Goal: Task Accomplishment & Management: Use online tool/utility

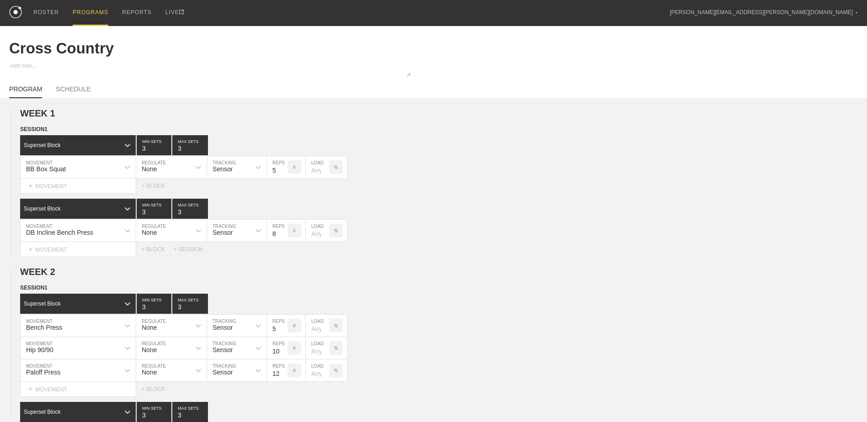
click at [93, 12] on div "PROGRAMS" at bounding box center [91, 13] width 36 height 26
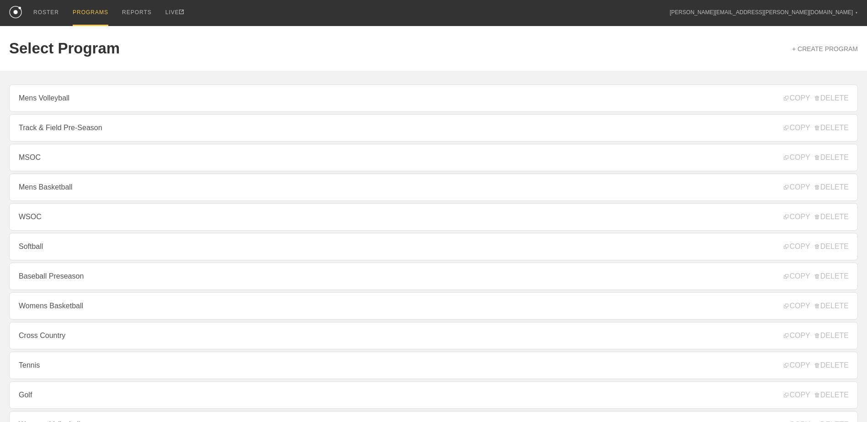
scroll to position [98, 0]
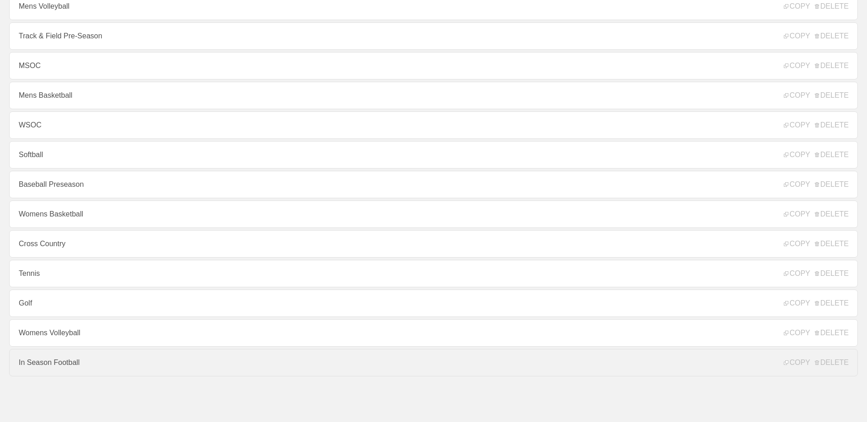
click at [198, 358] on link "In Season Football" at bounding box center [433, 362] width 849 height 27
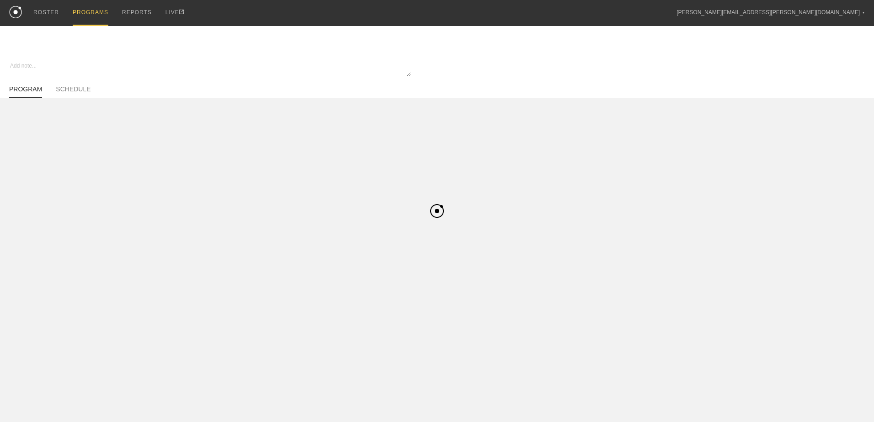
type textarea "x"
type input "In Season Football"
type textarea "Block 1"
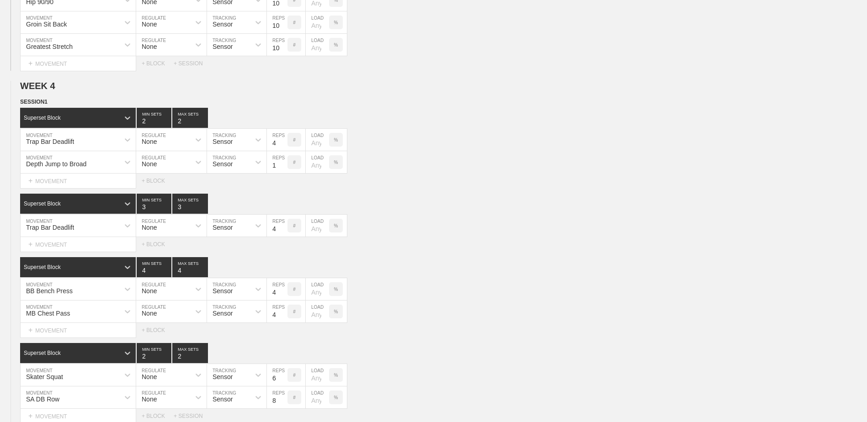
scroll to position [2149, 0]
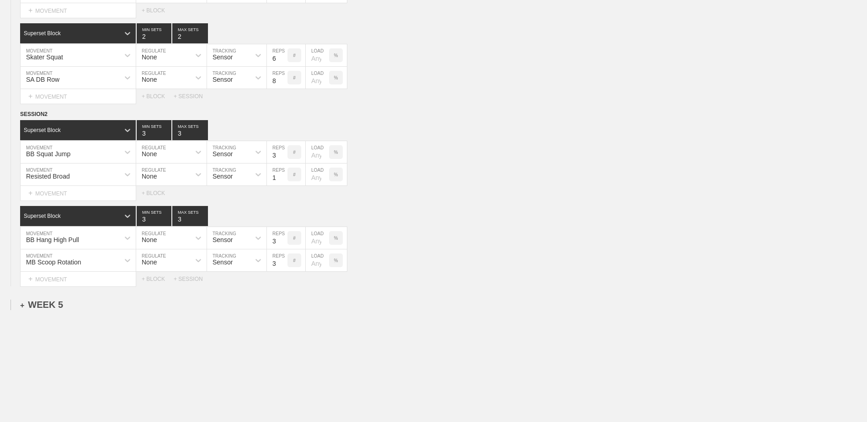
click at [50, 305] on div "+ WEEK 5" at bounding box center [41, 305] width 43 height 11
click at [43, 319] on div "+ SESSION 1" at bounding box center [37, 314] width 35 height 8
click at [73, 335] on div "+ BLOCK" at bounding box center [77, 331] width 115 height 15
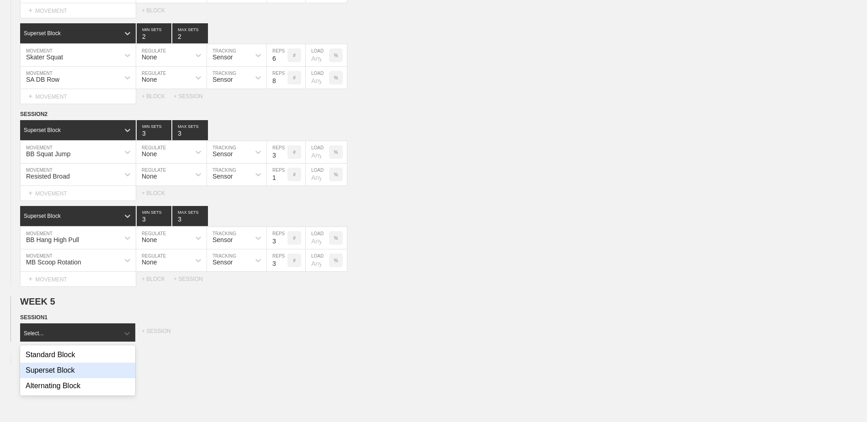
click at [76, 379] on div "Superset Block" at bounding box center [77, 371] width 115 height 16
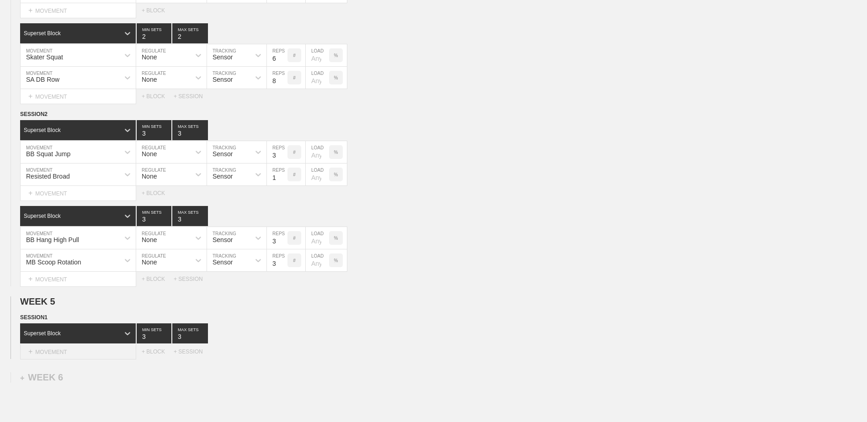
click at [85, 355] on div "+ MOVEMENT" at bounding box center [78, 352] width 116 height 15
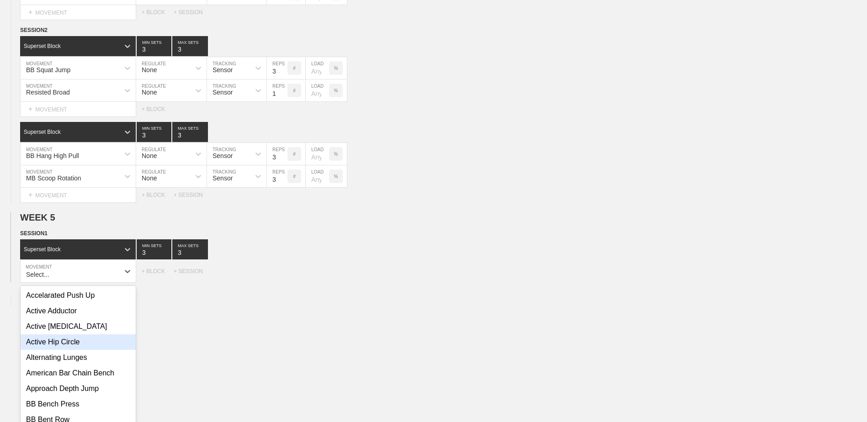
scroll to position [2241, 0]
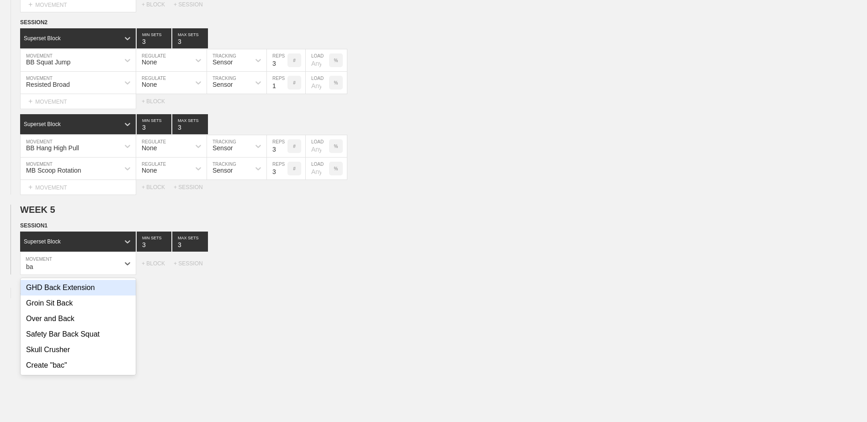
type input "b"
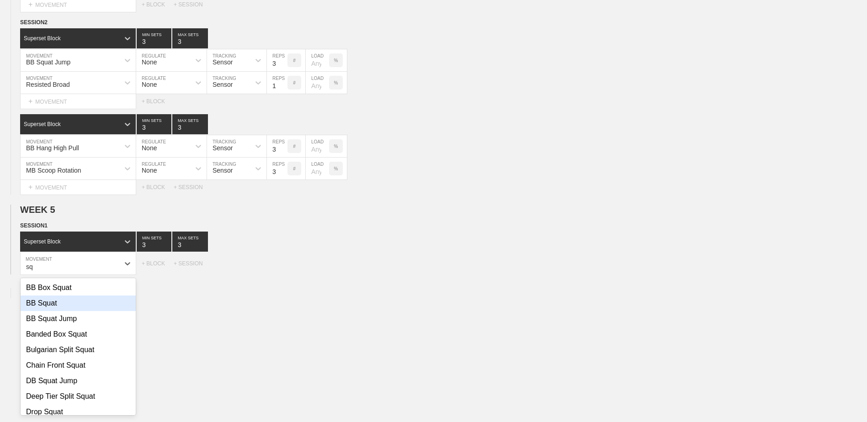
click at [73, 305] on div "BB Squat" at bounding box center [78, 304] width 115 height 16
type input "sq"
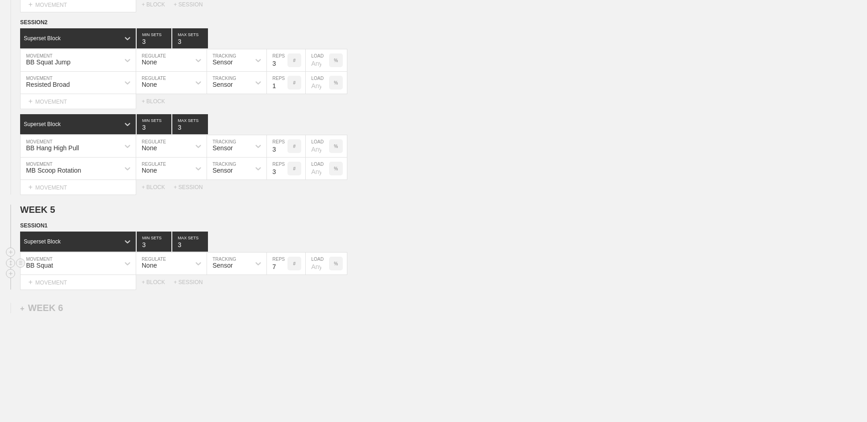
click at [284, 272] on input "7" at bounding box center [277, 264] width 21 height 22
click at [284, 272] on input "6" at bounding box center [277, 264] width 21 height 22
click at [284, 272] on input "5" at bounding box center [277, 264] width 21 height 22
click at [284, 272] on input "4" at bounding box center [277, 264] width 21 height 22
type input "3"
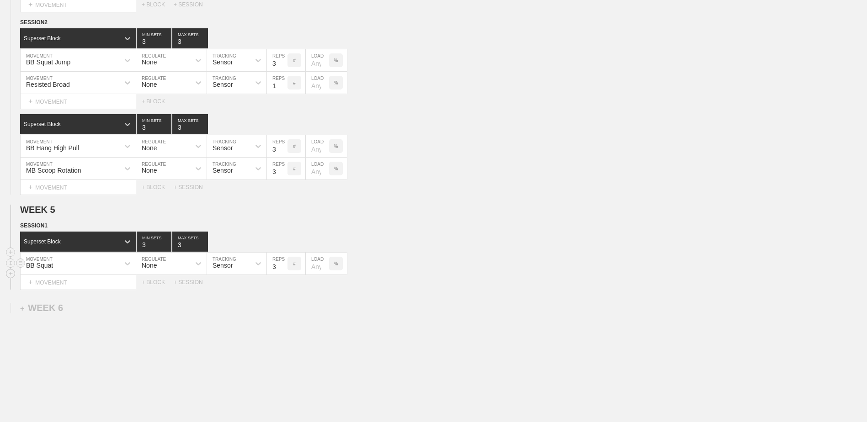
click at [284, 272] on input "3" at bounding box center [277, 264] width 21 height 22
type input "2"
click at [168, 250] on input "2" at bounding box center [154, 242] width 35 height 20
type input "2"
click at [205, 249] on input "2" at bounding box center [190, 242] width 36 height 20
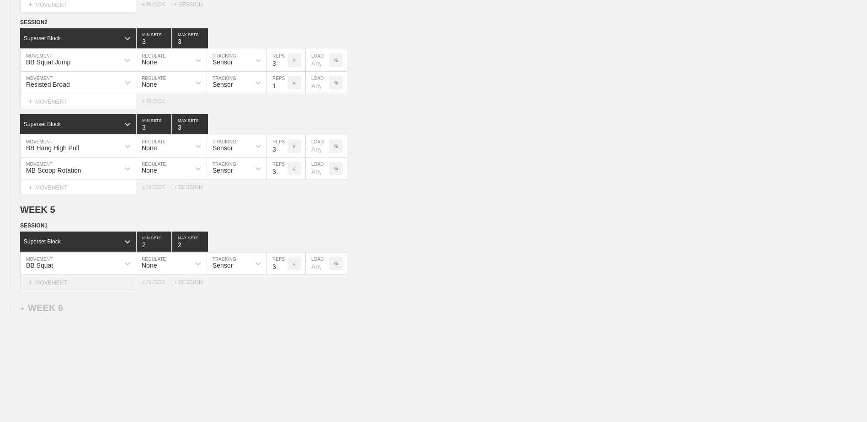
click at [100, 283] on div "+ MOVEMENT" at bounding box center [78, 282] width 116 height 15
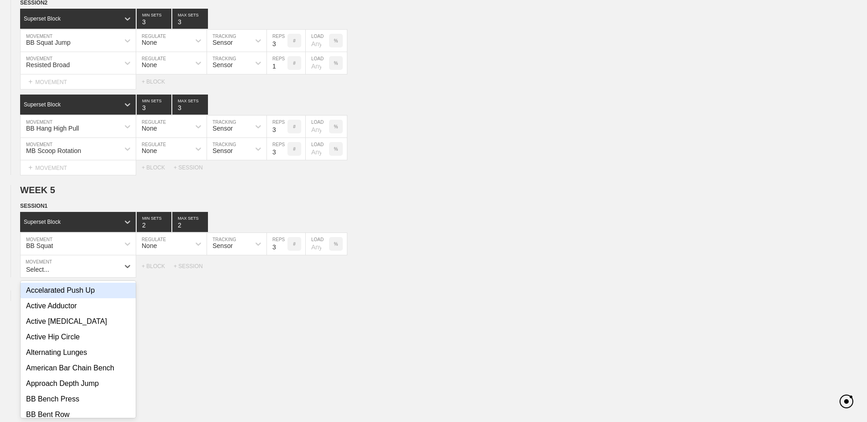
scroll to position [2263, 0]
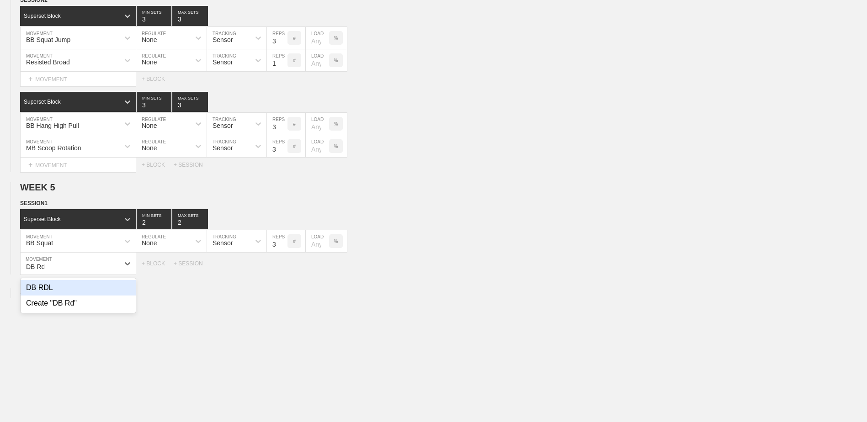
click at [97, 291] on div "DB RDL" at bounding box center [78, 288] width 115 height 16
type input "DB Rd"
click at [156, 285] on div "+ BLOCK" at bounding box center [158, 282] width 32 height 6
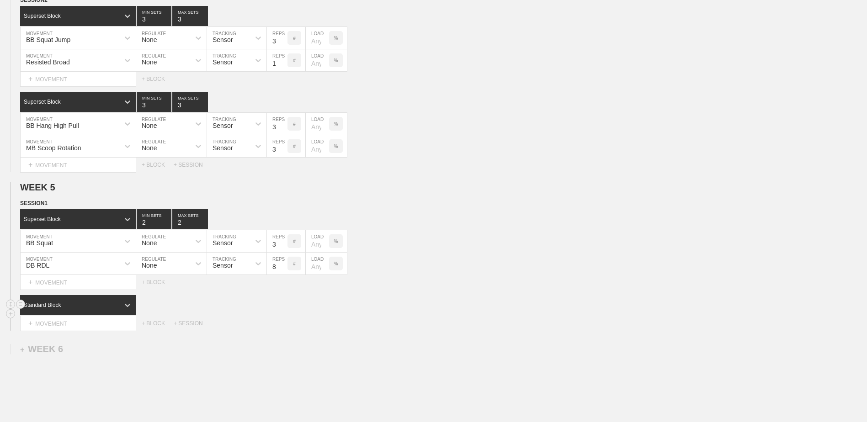
click at [84, 308] on div "Standard Block" at bounding box center [69, 305] width 99 height 8
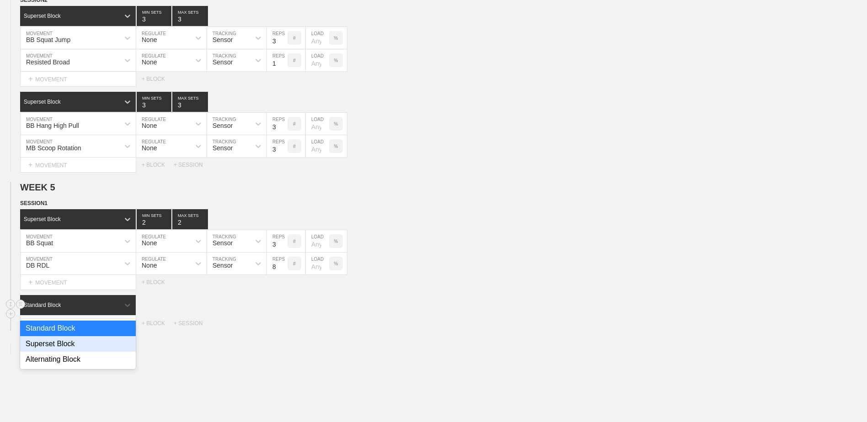
click at [87, 348] on div "Superset Block" at bounding box center [78, 344] width 116 height 16
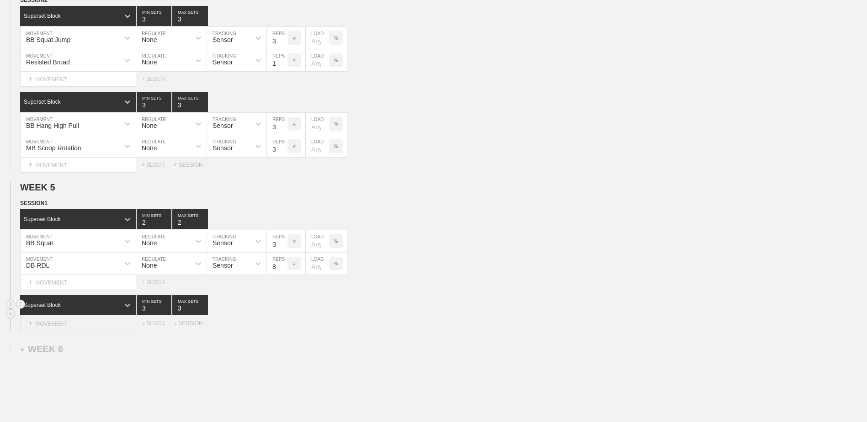
click at [80, 325] on div "+ MOVEMENT" at bounding box center [78, 323] width 116 height 15
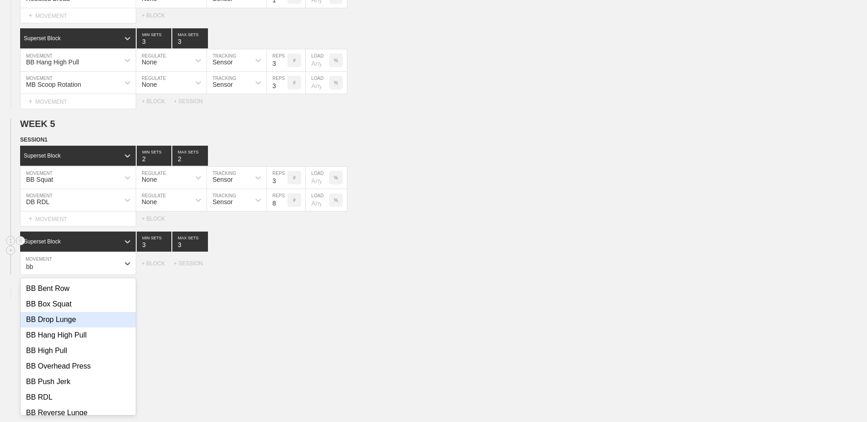
scroll to position [0, 0]
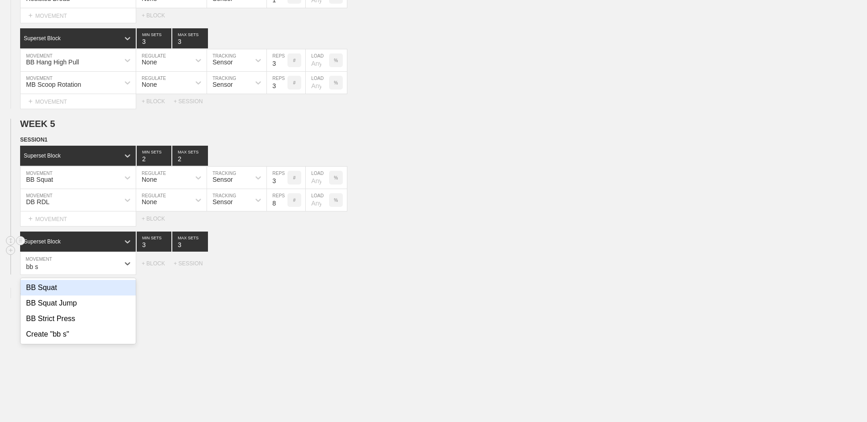
click at [75, 295] on div "BB Squat" at bounding box center [78, 288] width 115 height 16
type input "bb s"
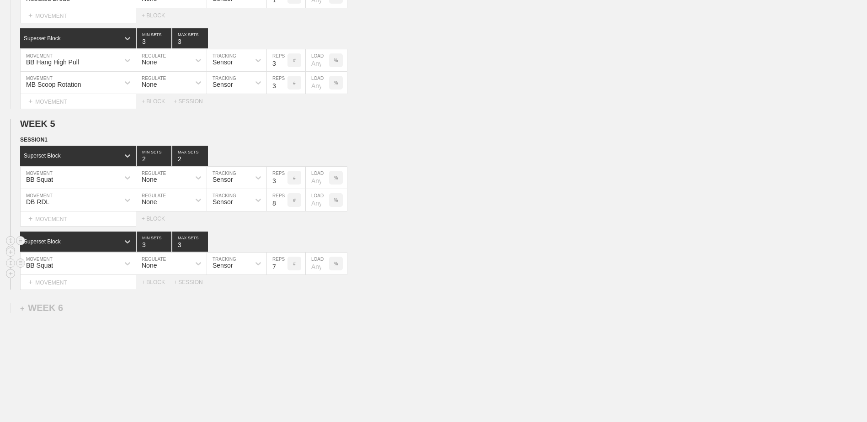
click at [283, 272] on input "7" at bounding box center [277, 264] width 21 height 22
click at [283, 272] on input "6" at bounding box center [277, 264] width 21 height 22
click at [283, 272] on input "5" at bounding box center [277, 264] width 21 height 22
click at [283, 272] on input "4" at bounding box center [277, 264] width 21 height 22
type input "3"
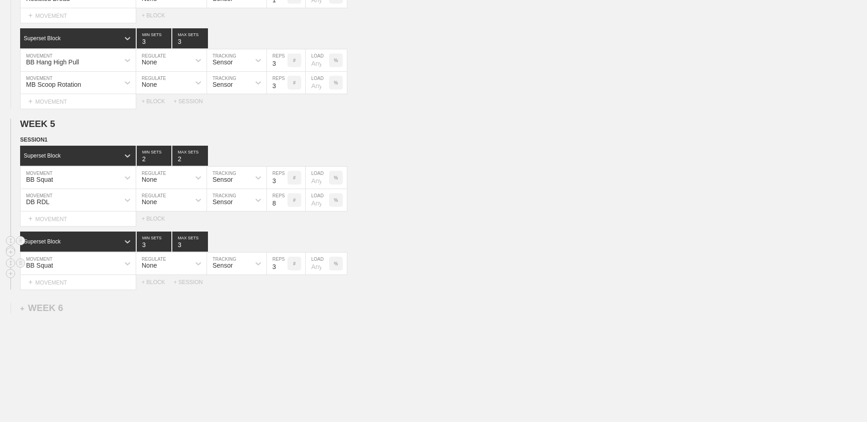
click at [283, 272] on input "3" at bounding box center [277, 264] width 21 height 22
click at [163, 284] on div "+ BLOCK" at bounding box center [158, 282] width 32 height 6
click at [83, 309] on div "Standard Block" at bounding box center [69, 305] width 99 height 8
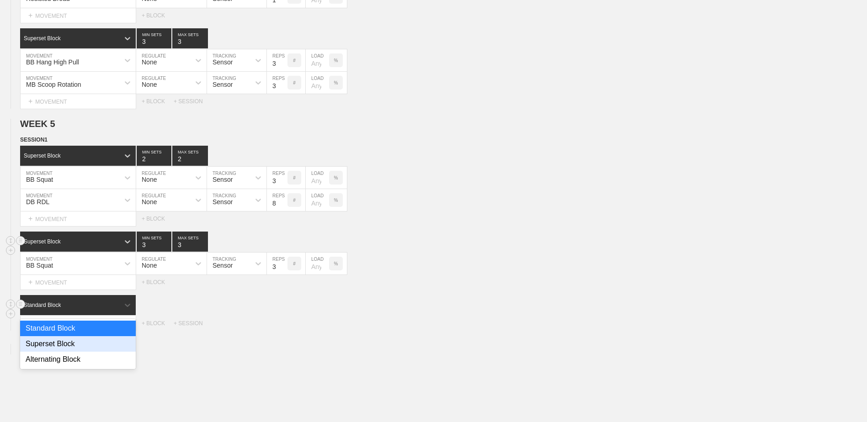
click at [91, 346] on div "Superset Block" at bounding box center [78, 344] width 116 height 16
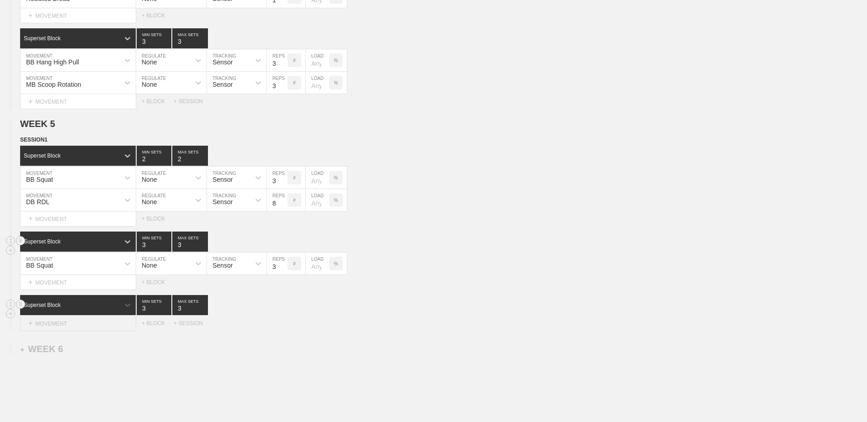
click at [83, 322] on div "+ MOVEMENT" at bounding box center [78, 323] width 116 height 15
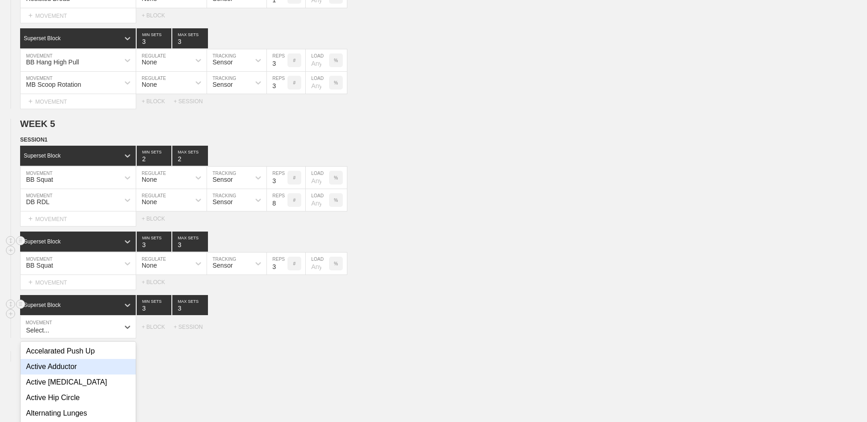
scroll to position [2390, 0]
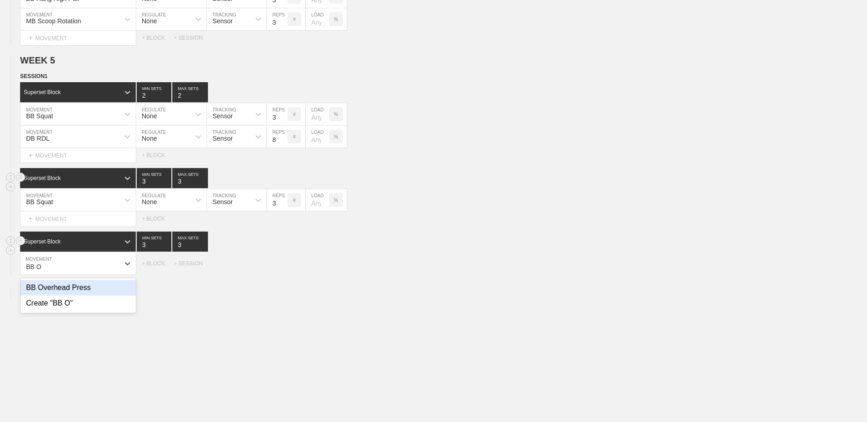
click at [86, 293] on div "BB Overhead Press" at bounding box center [78, 288] width 115 height 16
type input "BB O"
click at [283, 272] on input "7" at bounding box center [277, 264] width 21 height 22
click at [283, 272] on input "6" at bounding box center [277, 264] width 21 height 22
click at [283, 272] on input "5" at bounding box center [277, 264] width 21 height 22
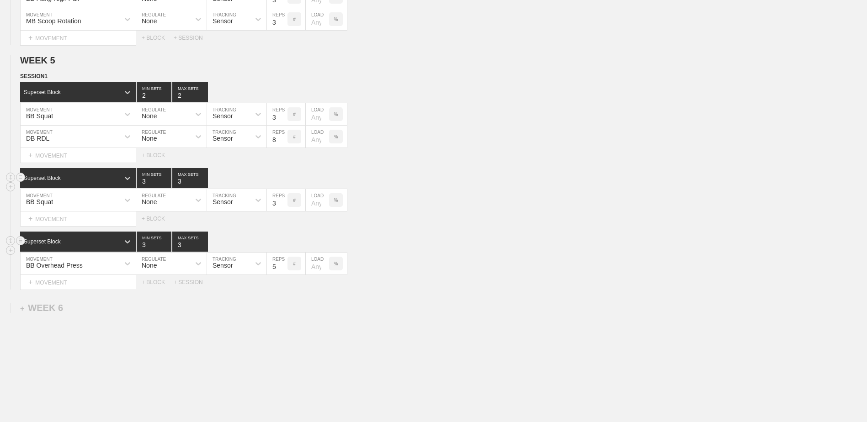
drag, startPoint x: 283, startPoint y: 342, endPoint x: 283, endPoint y: 332, distance: 9.2
type input "4"
click at [285, 272] on input "4" at bounding box center [277, 264] width 21 height 22
click at [106, 290] on div "+ MOVEMENT" at bounding box center [78, 282] width 116 height 15
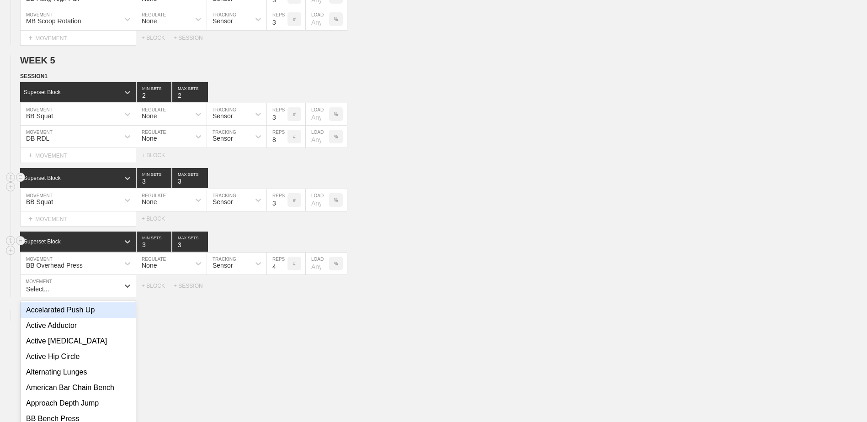
scroll to position [2413, 0]
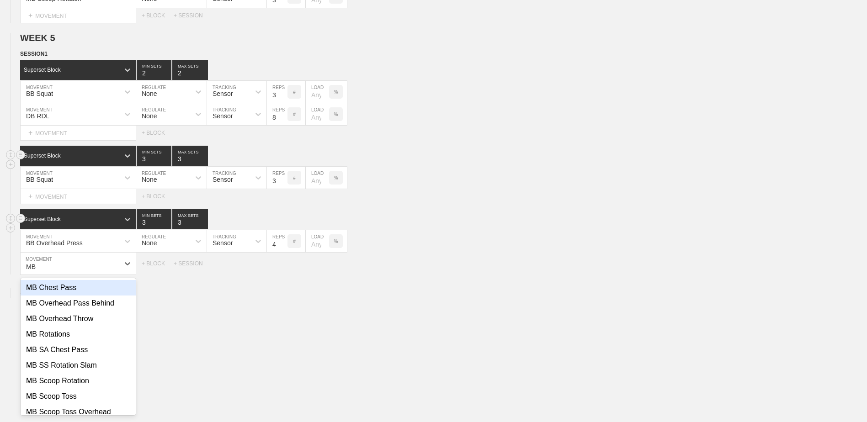
click at [101, 292] on div "MB Chest Pass" at bounding box center [78, 288] width 115 height 16
type input "MB"
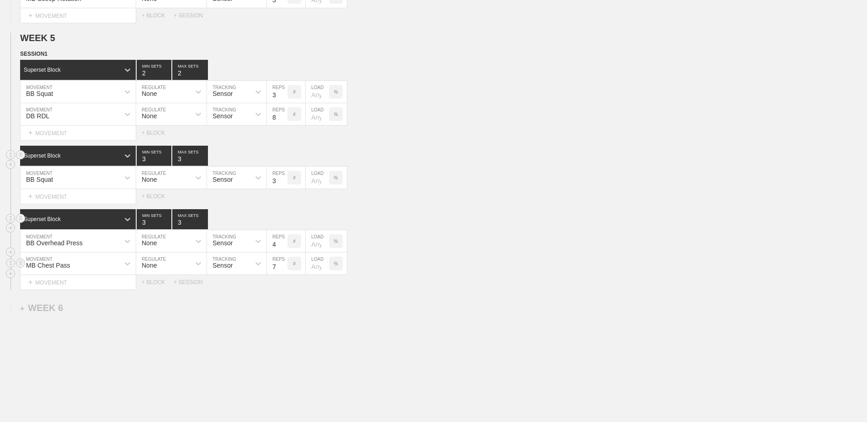
click at [284, 272] on input "7" at bounding box center [277, 264] width 21 height 22
click at [284, 272] on input "6" at bounding box center [277, 264] width 21 height 22
click at [284, 272] on input "5" at bounding box center [277, 264] width 21 height 22
click at [284, 272] on input "4" at bounding box center [277, 264] width 21 height 22
type input "3"
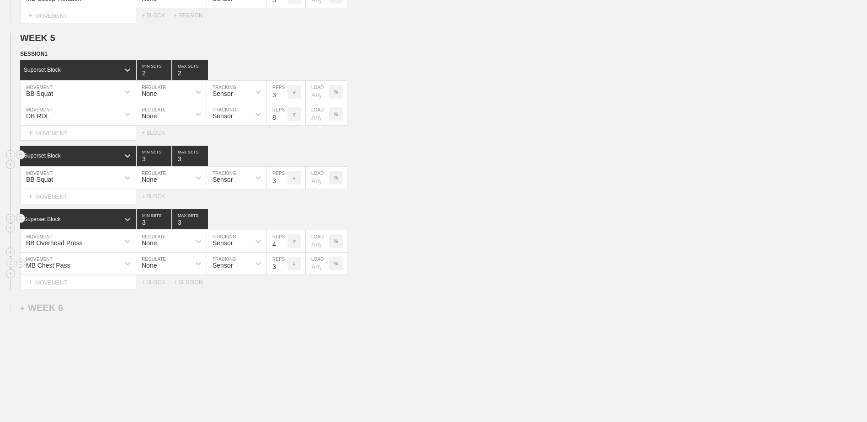
click at [284, 272] on input "3" at bounding box center [277, 264] width 21 height 22
click at [76, 288] on div "+ MOVEMENT" at bounding box center [78, 282] width 116 height 15
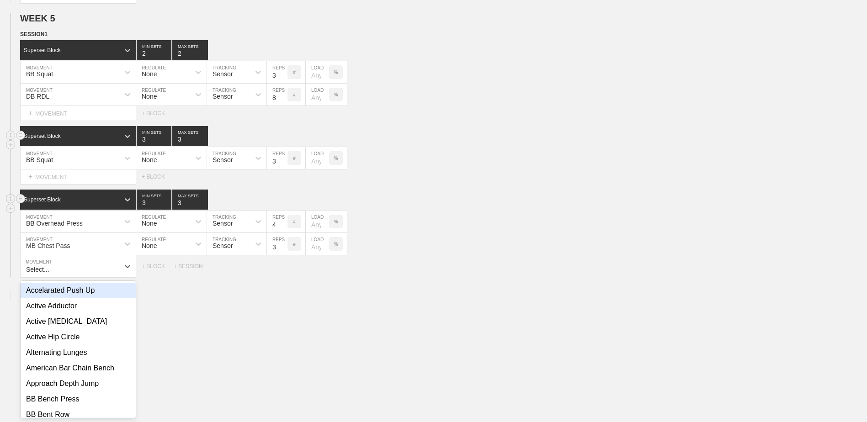
scroll to position [2435, 0]
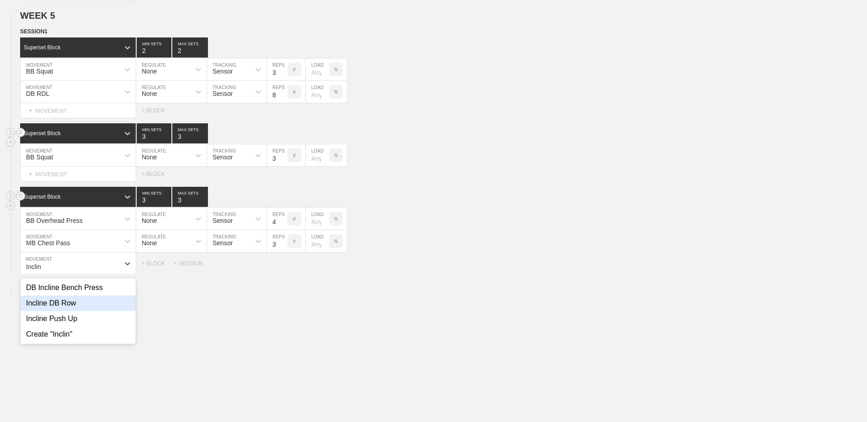
click at [116, 308] on div "Incline DB Row" at bounding box center [78, 304] width 115 height 16
type input "Inclin"
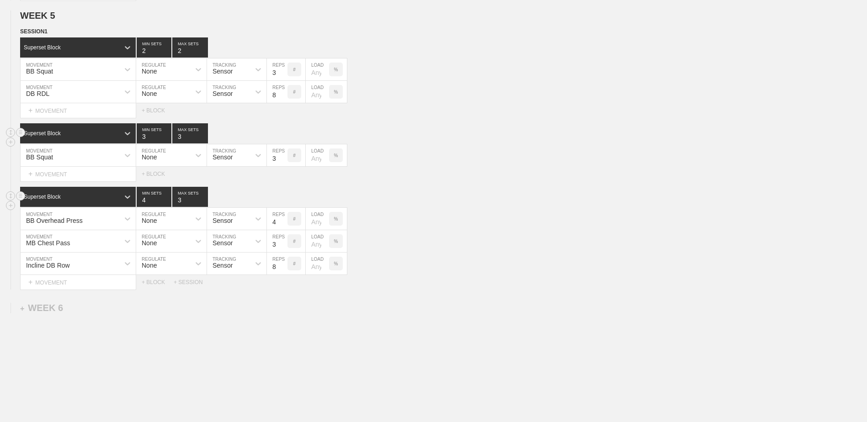
type input "4"
click at [167, 200] on input "4" at bounding box center [154, 197] width 35 height 20
type input "4"
click at [203, 201] on input "4" at bounding box center [190, 197] width 36 height 20
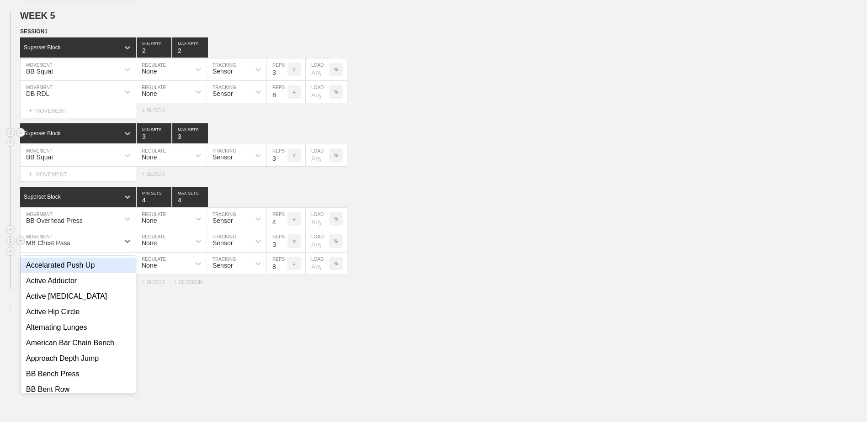
click at [67, 249] on div "MB Chest Pass" at bounding box center [70, 242] width 99 height 16
click at [83, 244] on div "MB Chest Pass" at bounding box center [70, 242] width 99 height 16
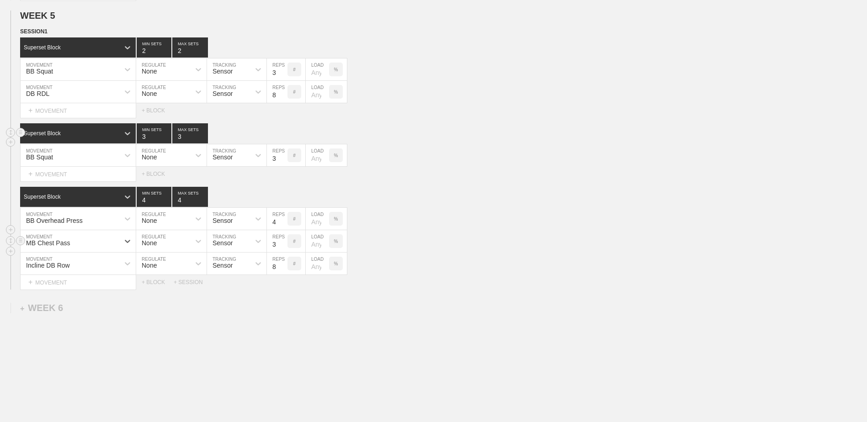
click at [83, 244] on div "MB Chest Pass" at bounding box center [70, 242] width 99 height 16
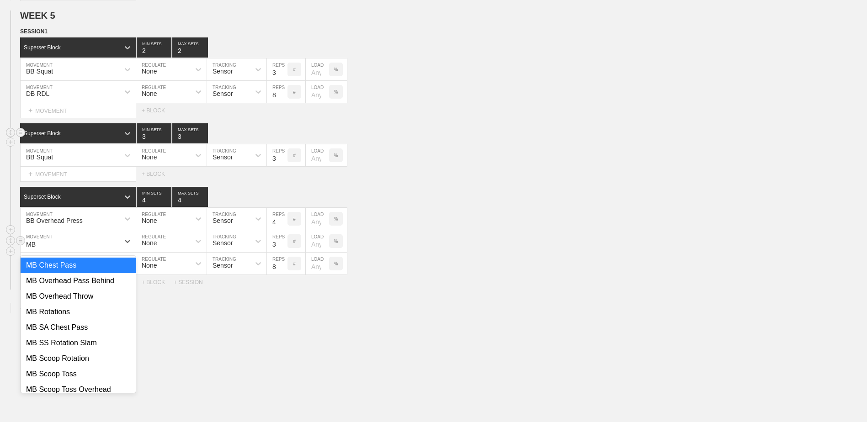
type input "MB s"
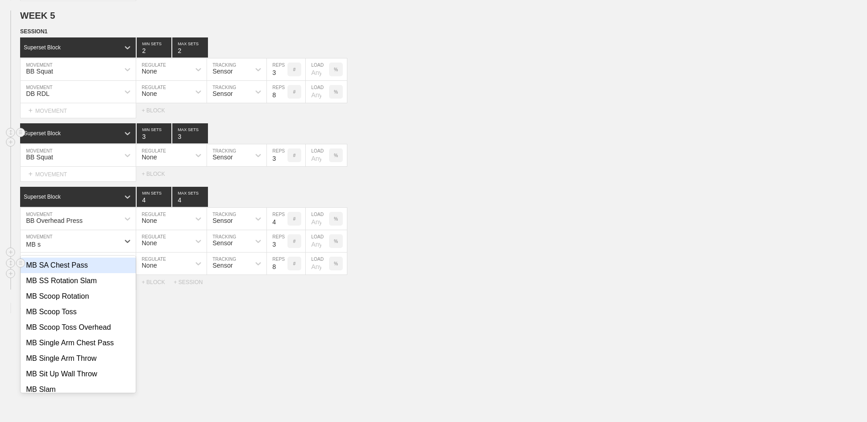
click at [86, 271] on div "MB SA Chest Pass" at bounding box center [78, 266] width 115 height 16
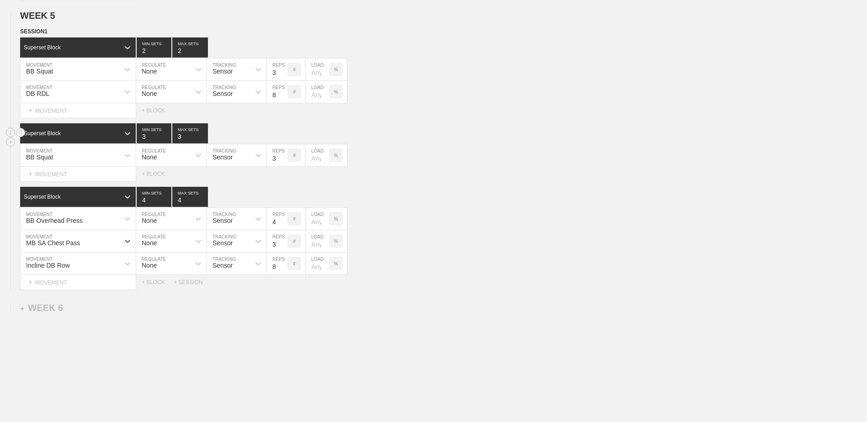
click at [56, 97] on div "DB RDL" at bounding box center [70, 92] width 99 height 16
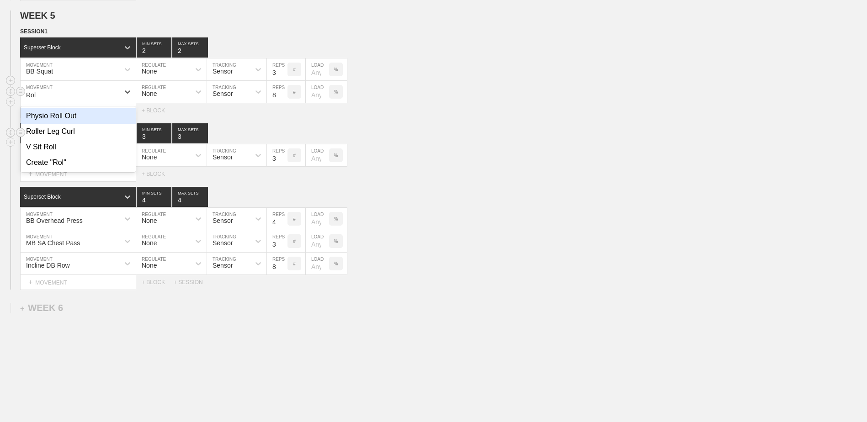
type input "Roll"
click at [71, 139] on div "Roller Leg Curl" at bounding box center [78, 132] width 115 height 16
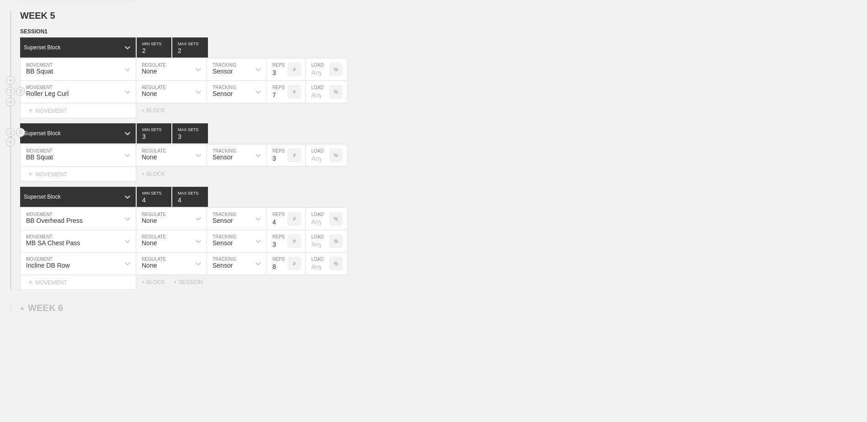
click at [283, 99] on input "7" at bounding box center [277, 92] width 21 height 22
type input "6"
click at [283, 99] on input "6" at bounding box center [277, 92] width 21 height 22
click at [496, 162] on div "BB Squat MOVEMENT None REGULATE Sensor TRACKING 3 REPS # LOAD %" at bounding box center [433, 155] width 867 height 22
